Goal: Task Accomplishment & Management: Use online tool/utility

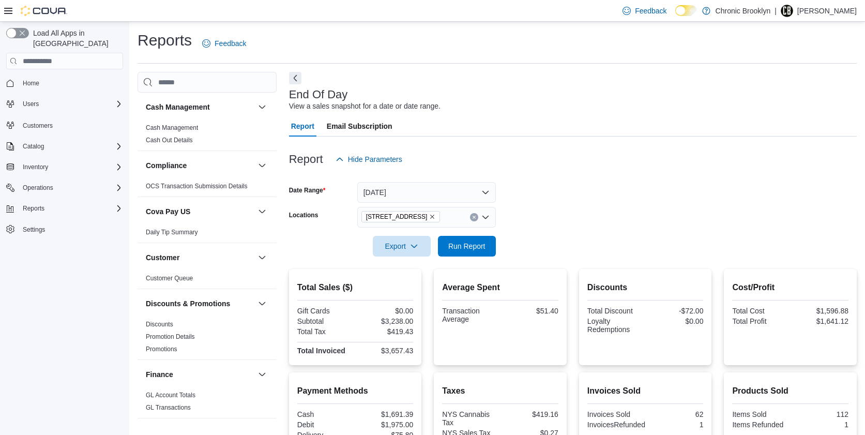
scroll to position [24, 0]
click at [467, 246] on span "Run Report" at bounding box center [466, 246] width 37 height 10
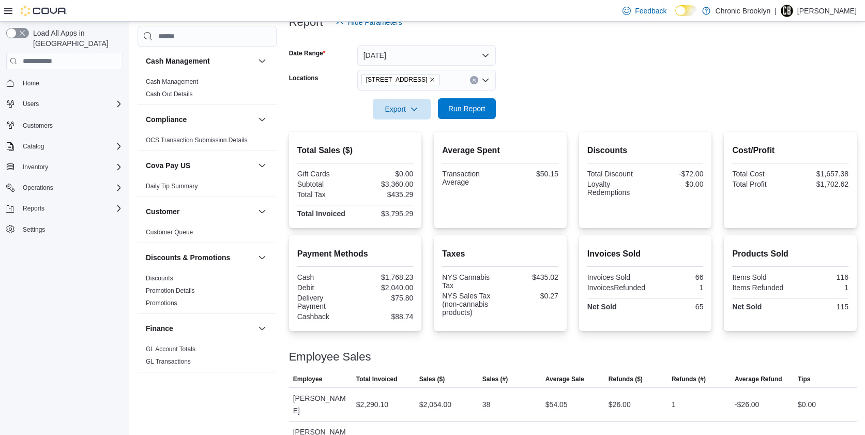
click at [467, 101] on span "Run Report" at bounding box center [467, 108] width 46 height 21
click at [461, 108] on span "Run Report" at bounding box center [466, 108] width 37 height 10
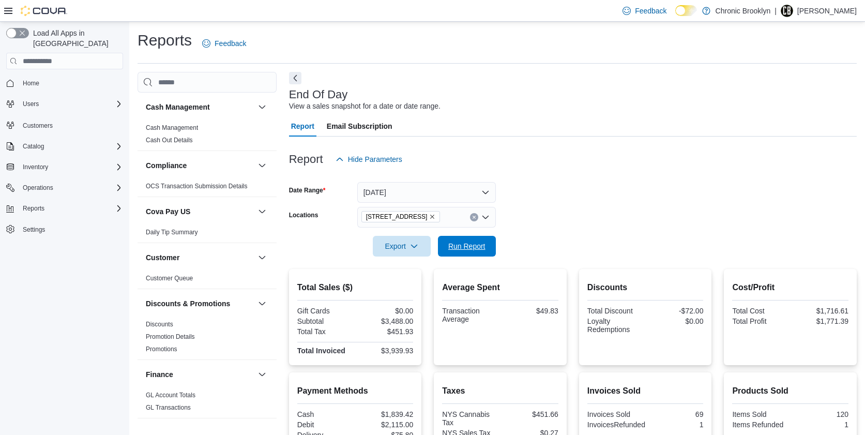
drag, startPoint x: 465, startPoint y: 245, endPoint x: 585, endPoint y: 126, distance: 169.3
click at [468, 244] on span "Run Report" at bounding box center [466, 246] width 37 height 10
drag, startPoint x: 470, startPoint y: 253, endPoint x: 590, endPoint y: 200, distance: 131.3
click at [470, 252] on span "Run Report" at bounding box center [467, 246] width 46 height 21
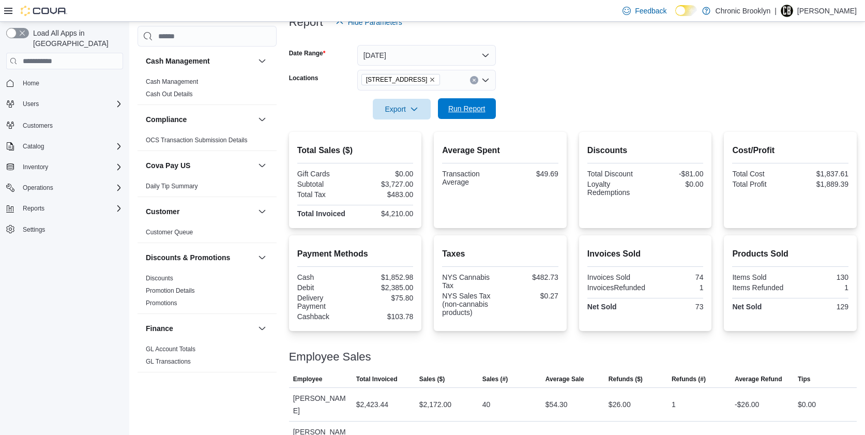
click at [472, 110] on span "Run Report" at bounding box center [466, 108] width 37 height 10
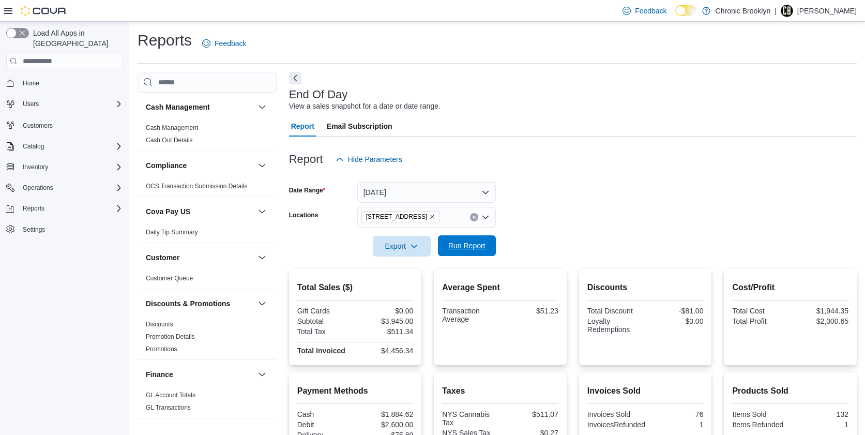
click at [471, 242] on span "Run Report" at bounding box center [466, 246] width 37 height 10
click at [479, 250] on span "Run Report" at bounding box center [466, 246] width 37 height 10
click at [470, 245] on span "Run Report" at bounding box center [466, 246] width 37 height 10
click at [467, 241] on span "Run Report" at bounding box center [467, 245] width 46 height 21
click at [472, 243] on span "Run Report" at bounding box center [466, 246] width 37 height 10
